Goal: Find specific page/section: Find specific page/section

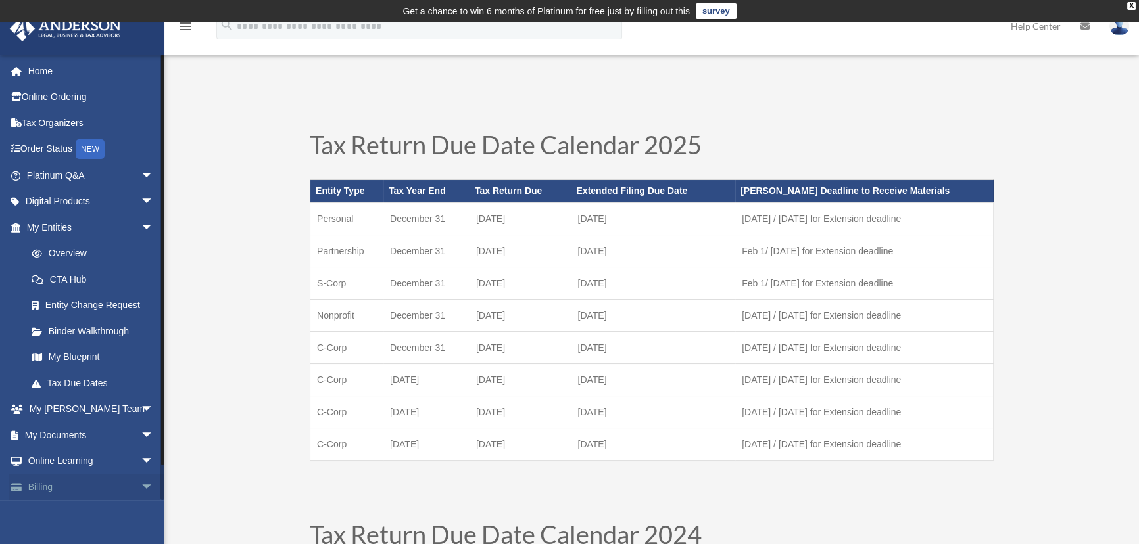
click at [143, 483] on span "arrow_drop_down" at bounding box center [154, 487] width 26 height 27
click at [141, 491] on span "arrow_drop_up" at bounding box center [154, 487] width 26 height 27
click at [141, 488] on span "arrow_drop_down" at bounding box center [154, 487] width 26 height 27
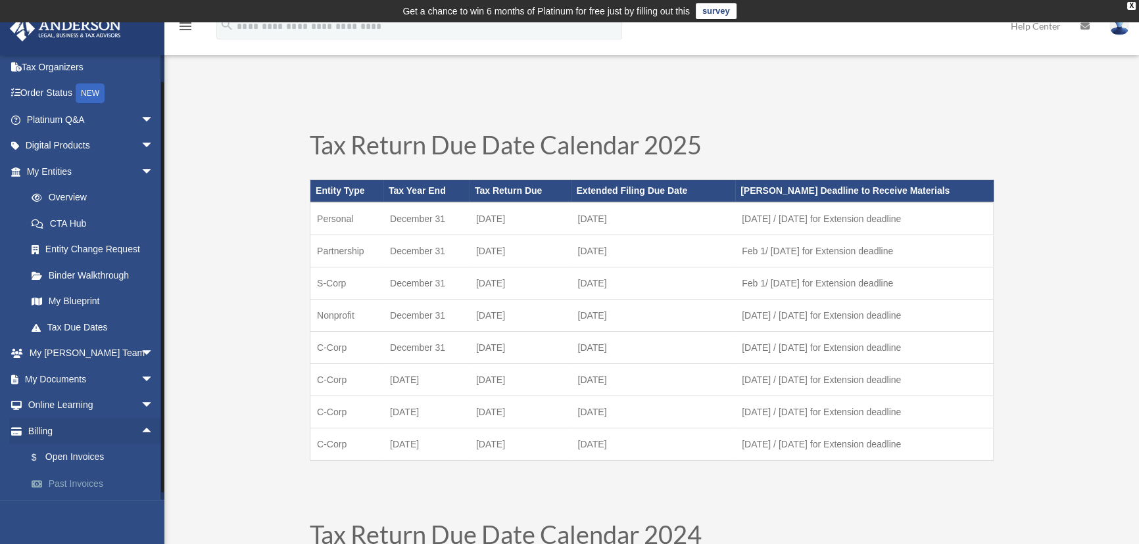
scroll to position [106, 0]
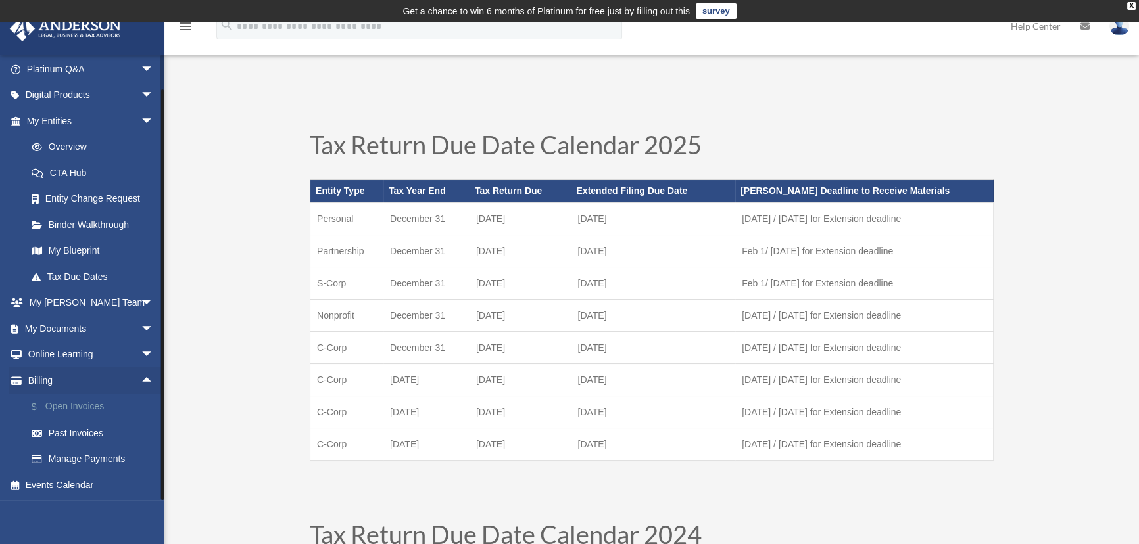
click at [54, 406] on link "$ Open Invoices" at bounding box center [95, 407] width 155 height 27
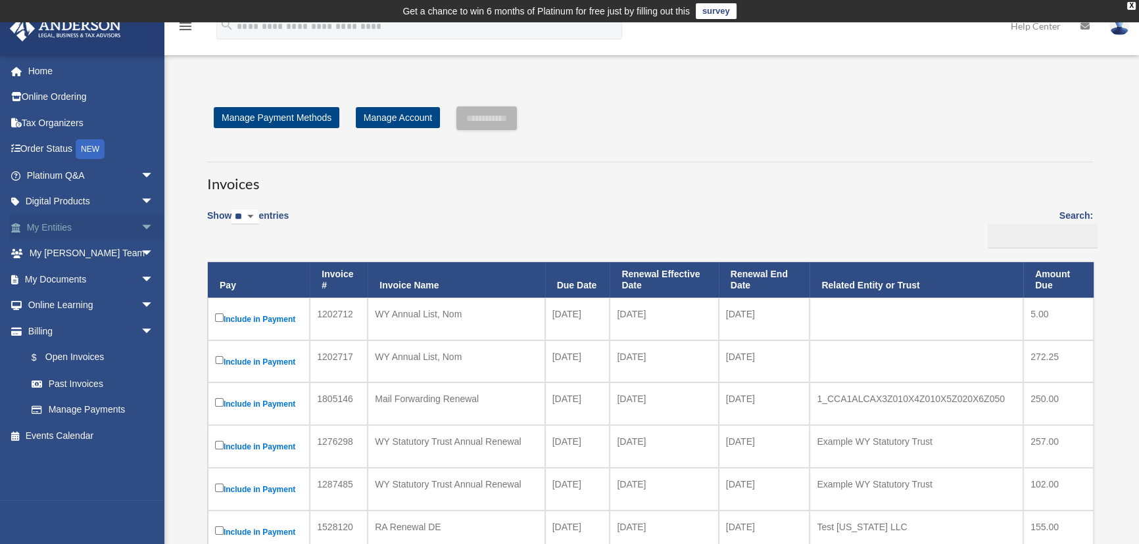
click at [141, 217] on span "arrow_drop_down" at bounding box center [154, 227] width 26 height 27
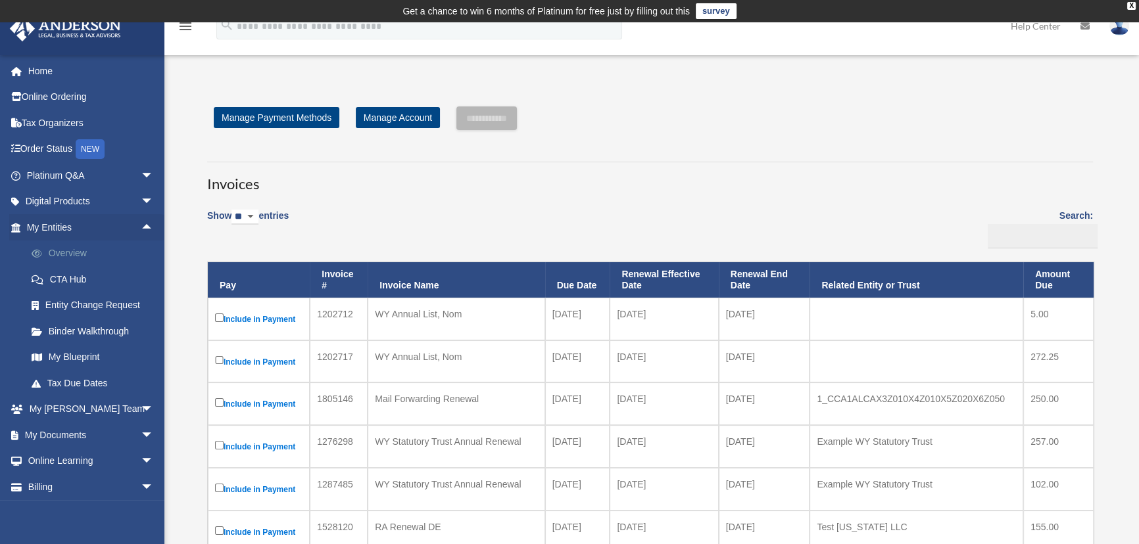
click at [80, 250] on link "Overview" at bounding box center [95, 254] width 155 height 26
